Goal: Task Accomplishment & Management: Complete application form

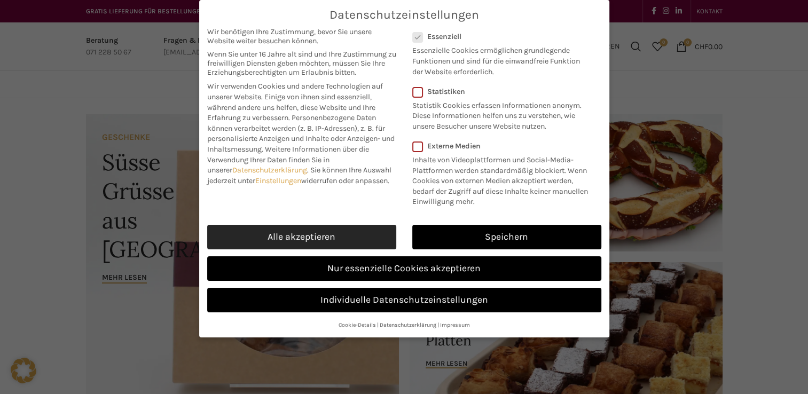
click at [357, 234] on link "Alle akzeptieren" at bounding box center [301, 237] width 189 height 25
checkbox input "true"
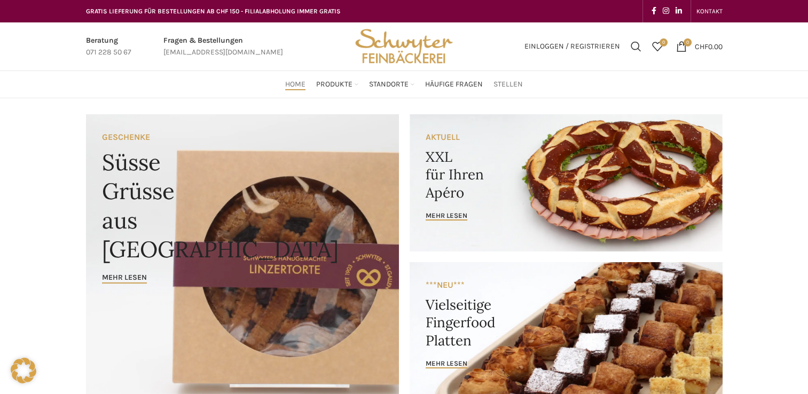
click at [504, 75] on link "Stellen" at bounding box center [507, 84] width 29 height 21
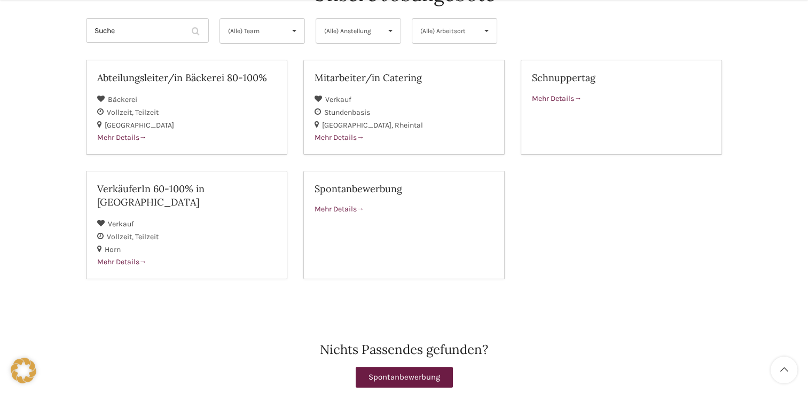
scroll to position [150, 0]
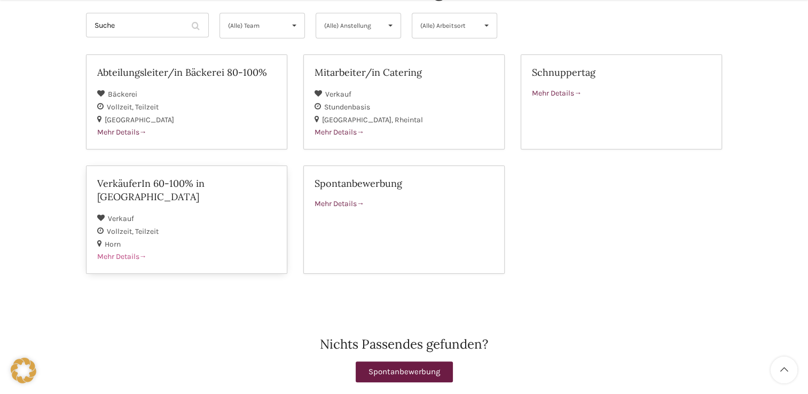
click at [183, 212] on div "Verkauf" at bounding box center [186, 218] width 179 height 13
click at [369, 88] on div "Verkauf" at bounding box center [404, 94] width 179 height 13
click at [329, 203] on span "Mehr Details" at bounding box center [340, 203] width 50 height 9
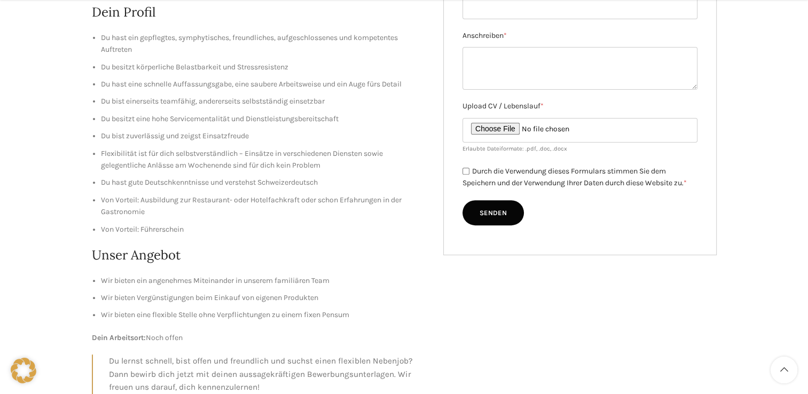
scroll to position [362, 0]
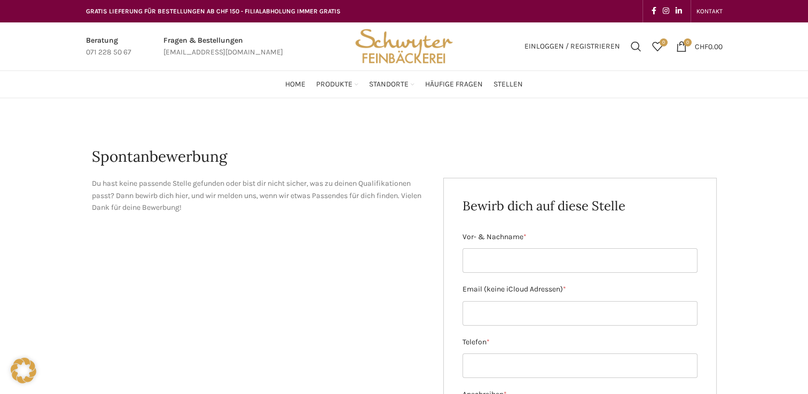
click at [376, 257] on div "Du hast keine passende Stelle gefunden oder bist dir nicht sicher, was zu deine…" at bounding box center [404, 396] width 625 height 436
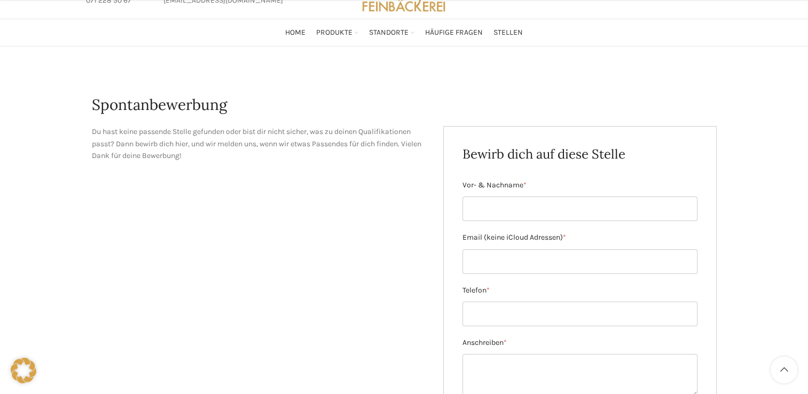
scroll to position [235, 0]
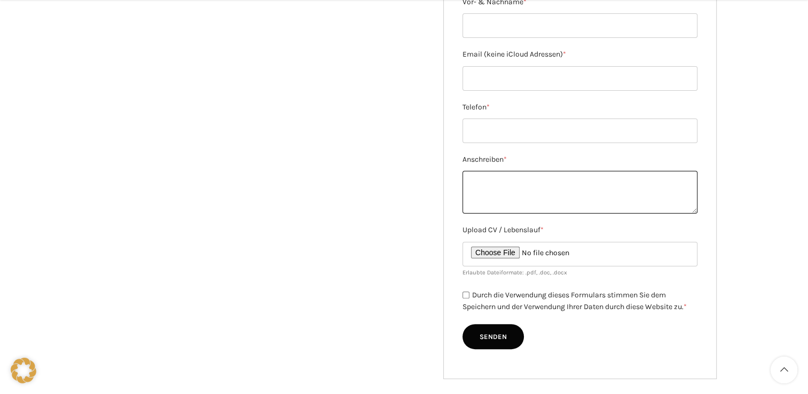
click at [512, 191] on textarea "Anschreiben *" at bounding box center [580, 192] width 235 height 43
click at [736, 160] on div "Spontanbewerbung Du hast keine passende Stelle gefunden oder bist dir nicht sic…" at bounding box center [404, 150] width 808 height 574
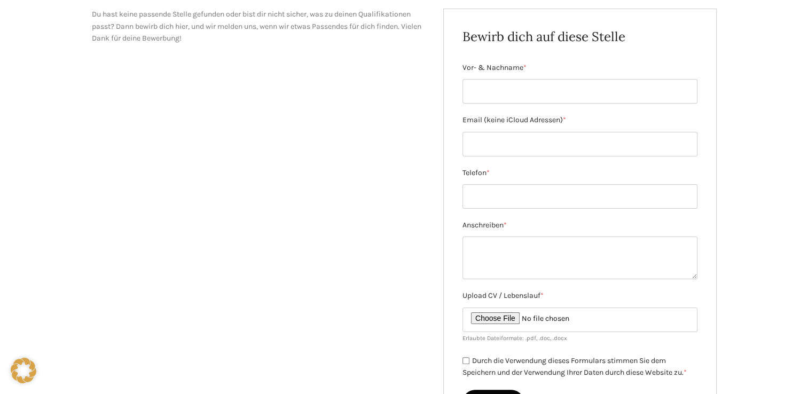
scroll to position [0, 0]
